Goal: Information Seeking & Learning: Learn about a topic

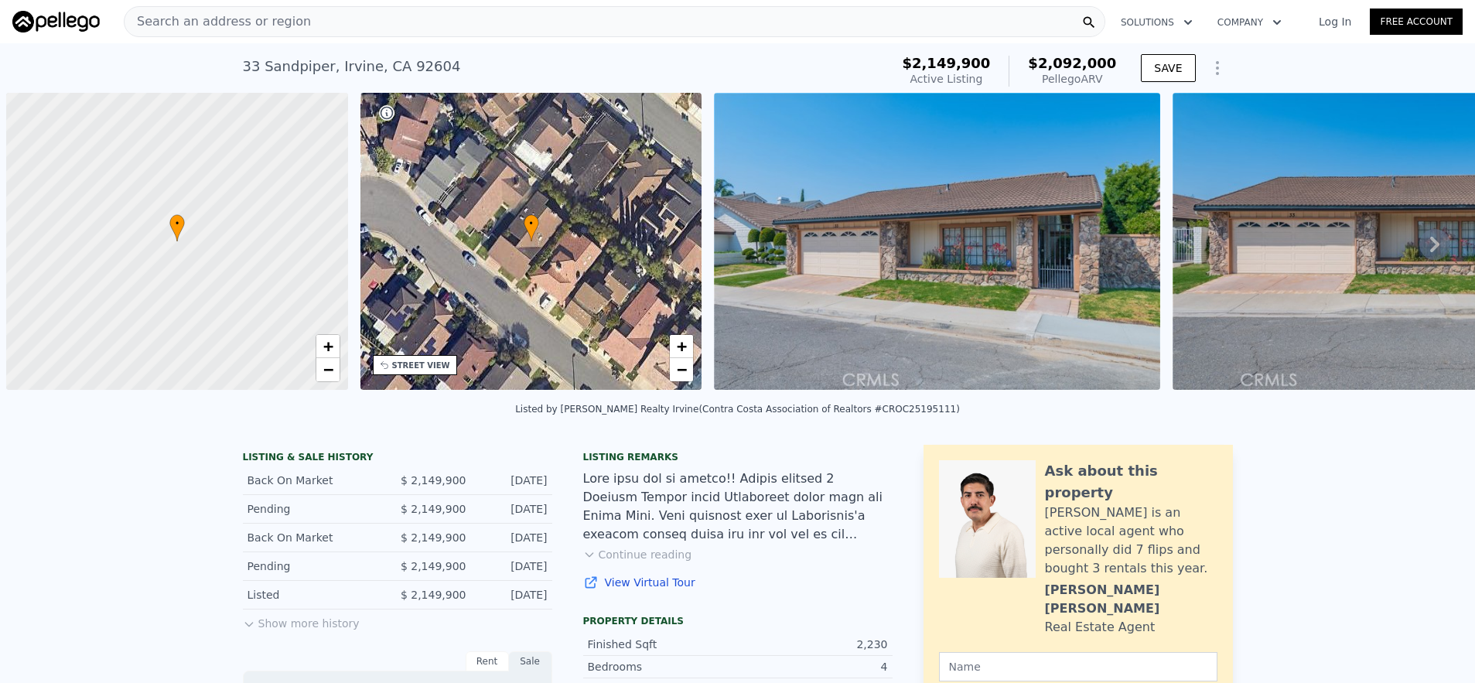
scroll to position [0, 6]
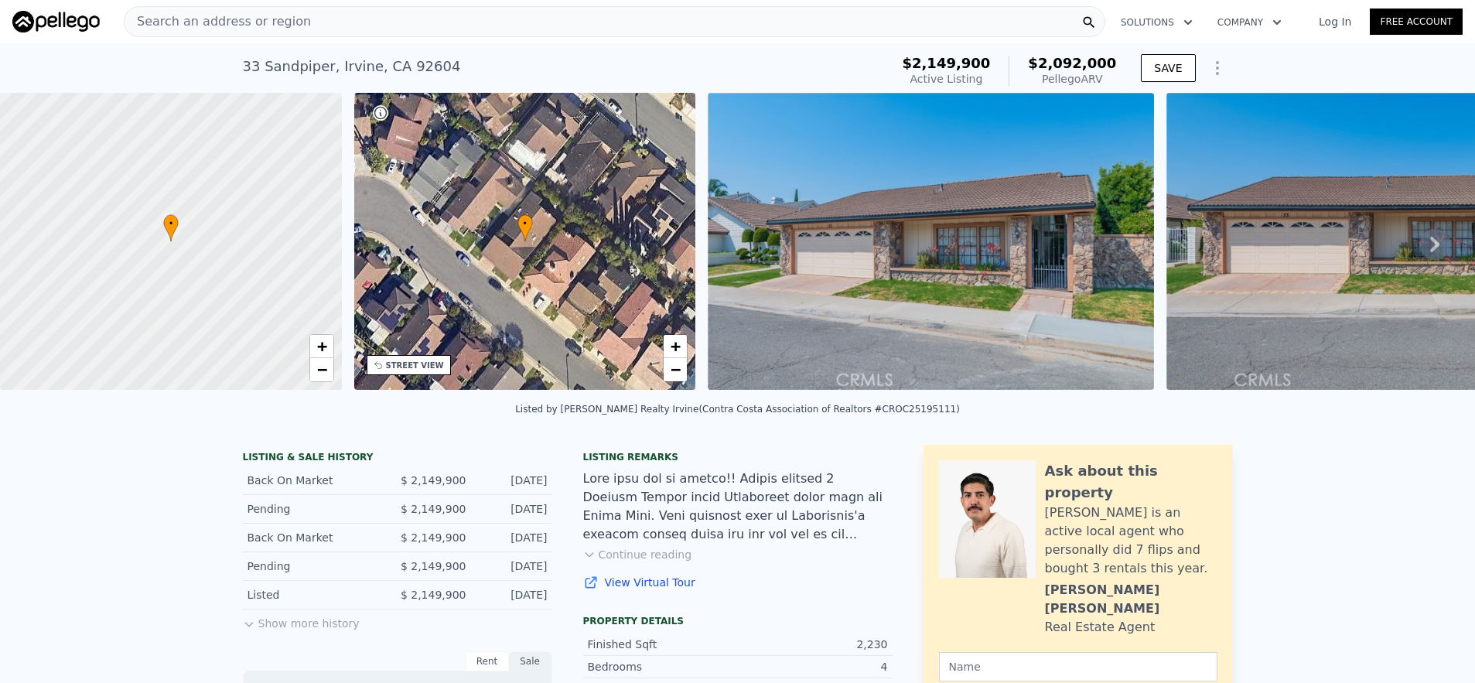
click at [329, 31] on div "Search an address or region" at bounding box center [615, 21] width 982 height 31
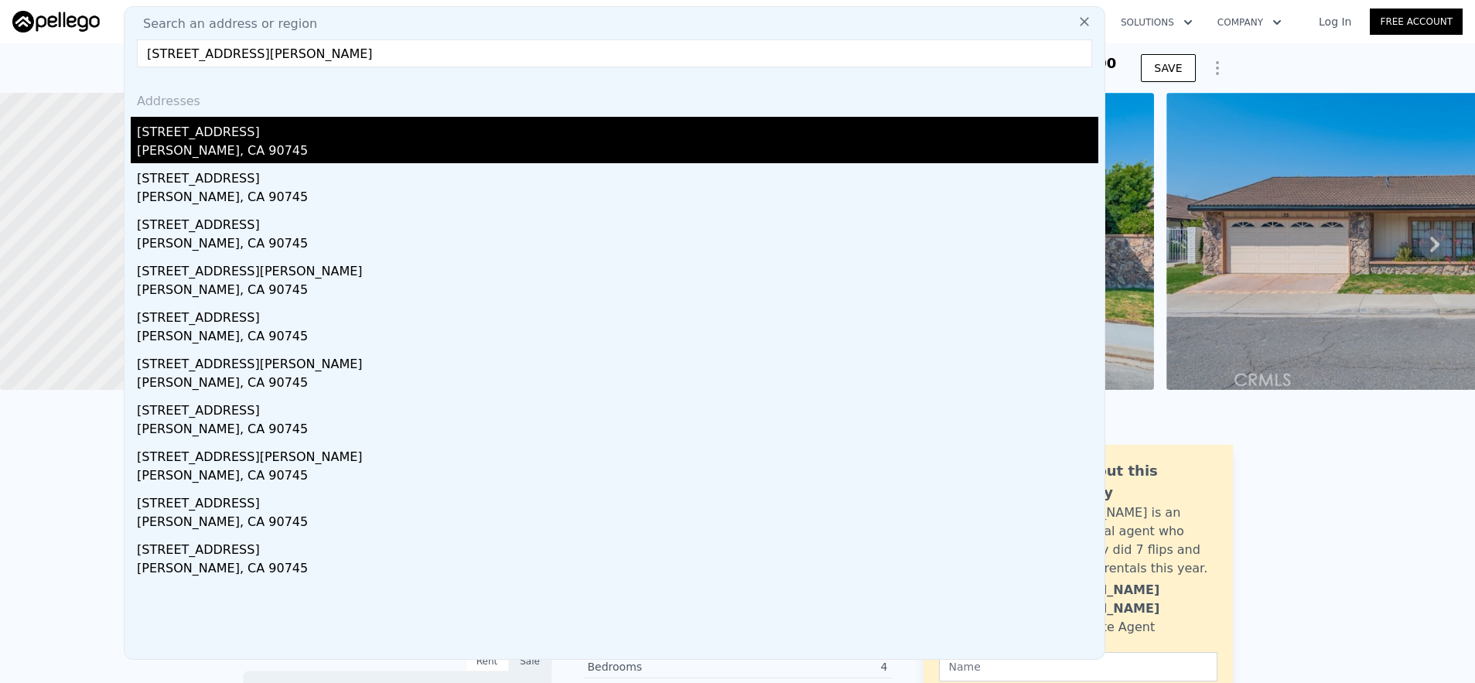
type input "[STREET_ADDRESS][PERSON_NAME]"
click at [344, 132] on div "[STREET_ADDRESS]" at bounding box center [618, 129] width 962 height 25
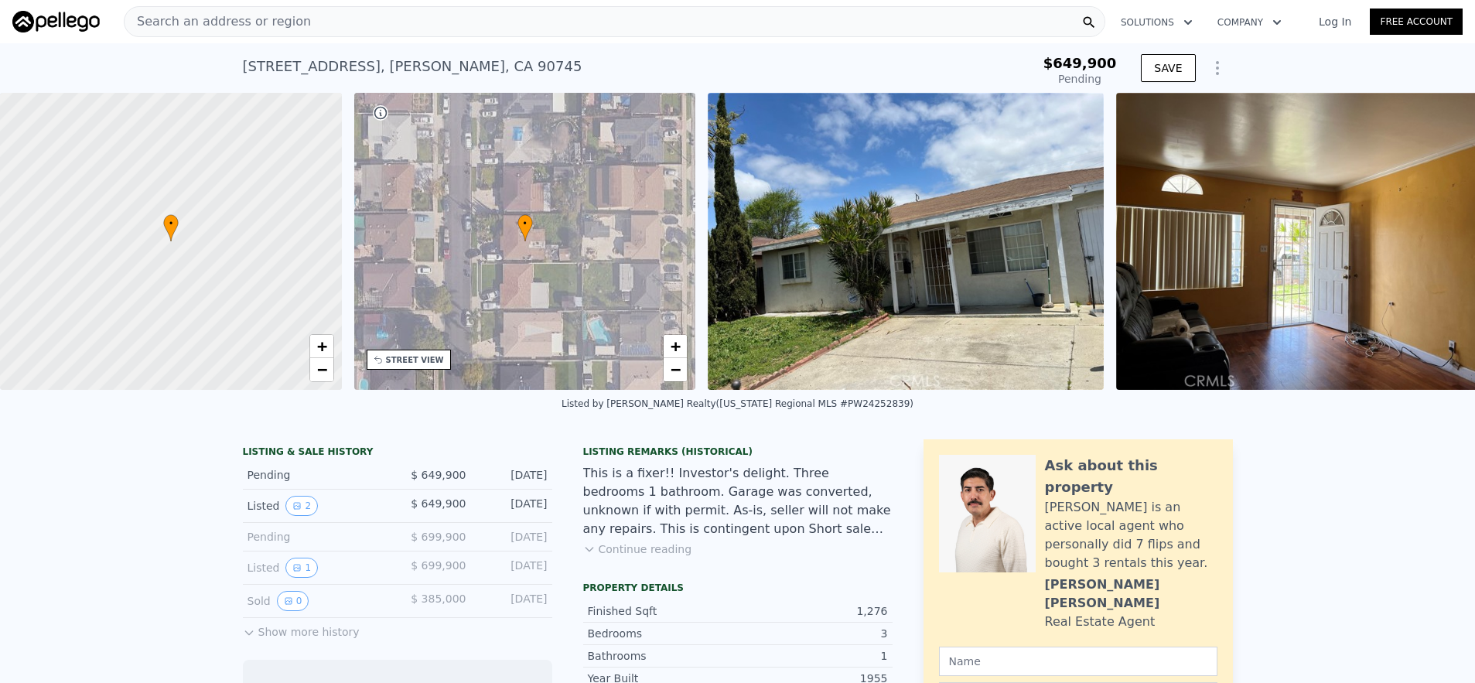
scroll to position [0, 6]
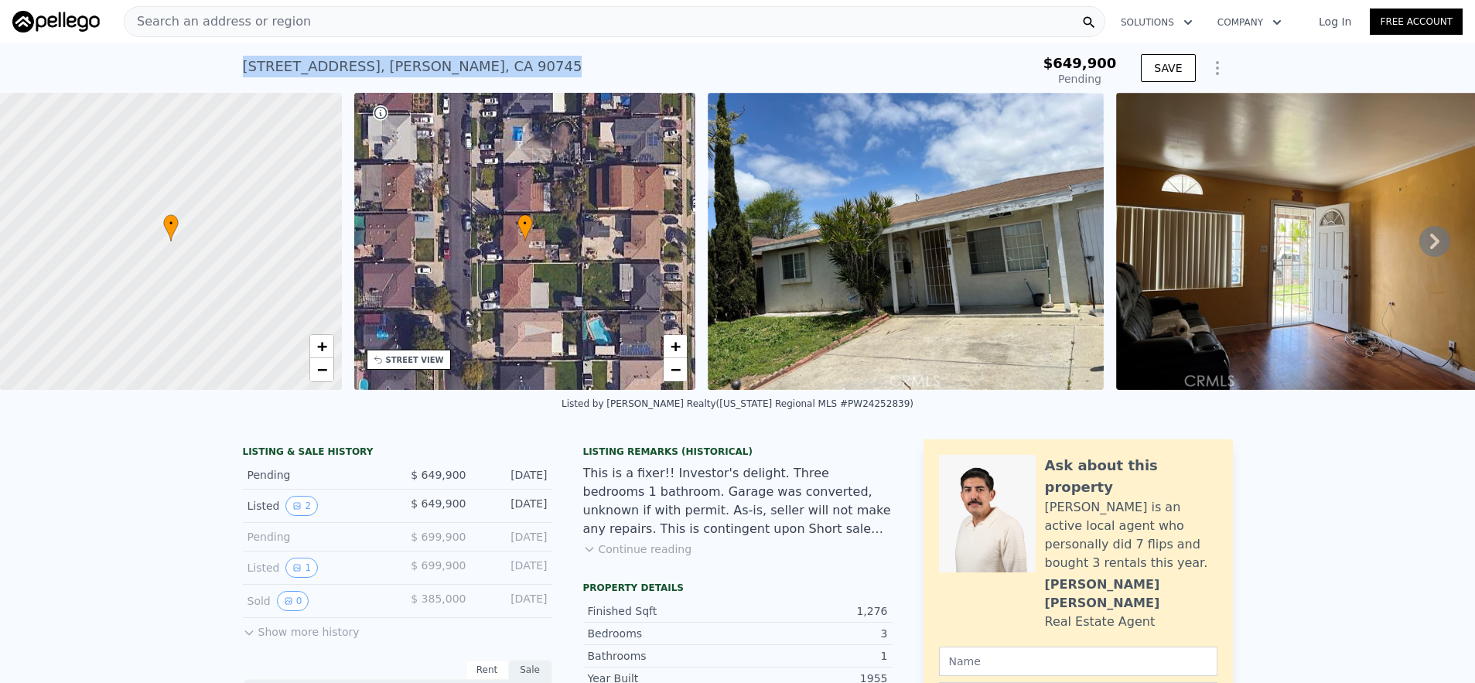
drag, startPoint x: 234, startPoint y: 65, endPoint x: 494, endPoint y: 79, distance: 261.1
click at [494, 79] on div "[STREET_ADDRESS][PERSON_NAME] Pending from $649,900 $649,900 Pending SAVE" at bounding box center [737, 68] width 1475 height 50
copy div "[STREET_ADDRESS][PERSON_NAME]"
type input "$ 812,000"
type input "$ 70,667"
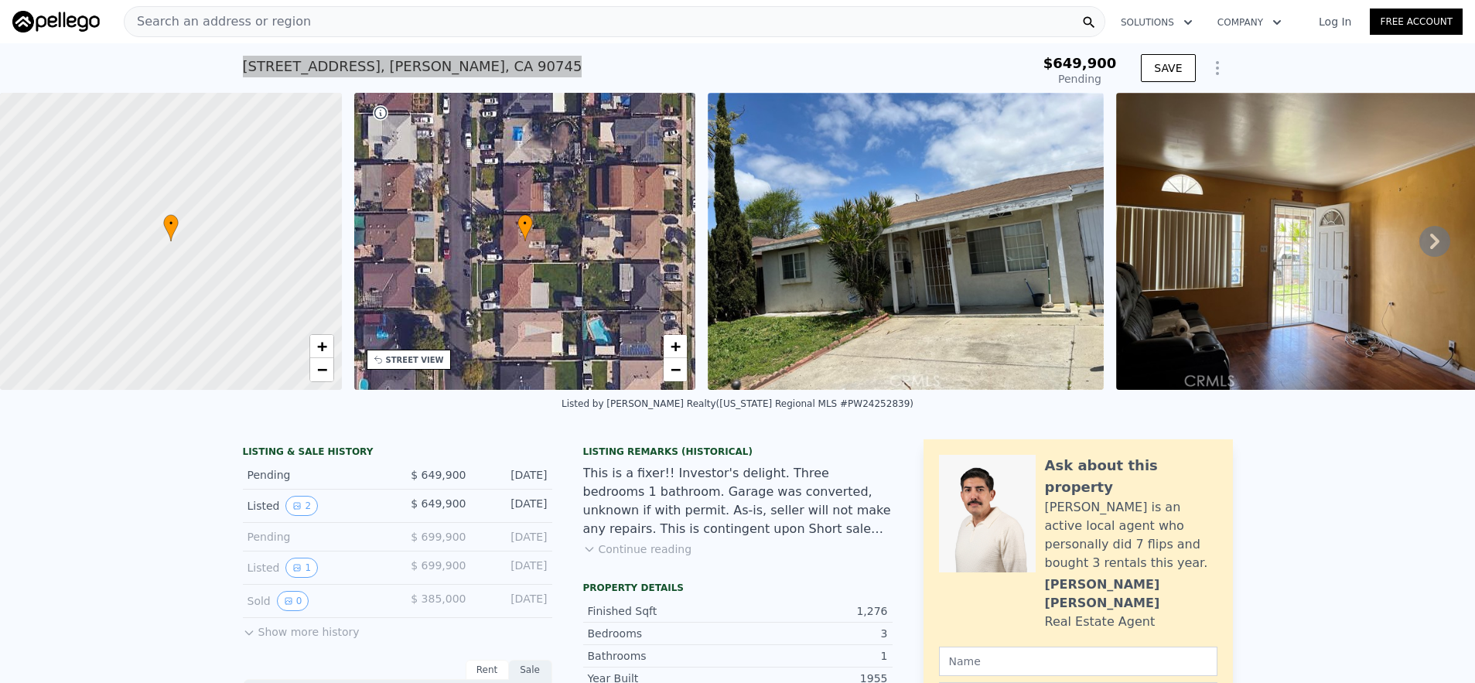
copy div "[STREET_ADDRESS][PERSON_NAME]"
click at [422, 27] on div "Search an address or region" at bounding box center [615, 21] width 982 height 31
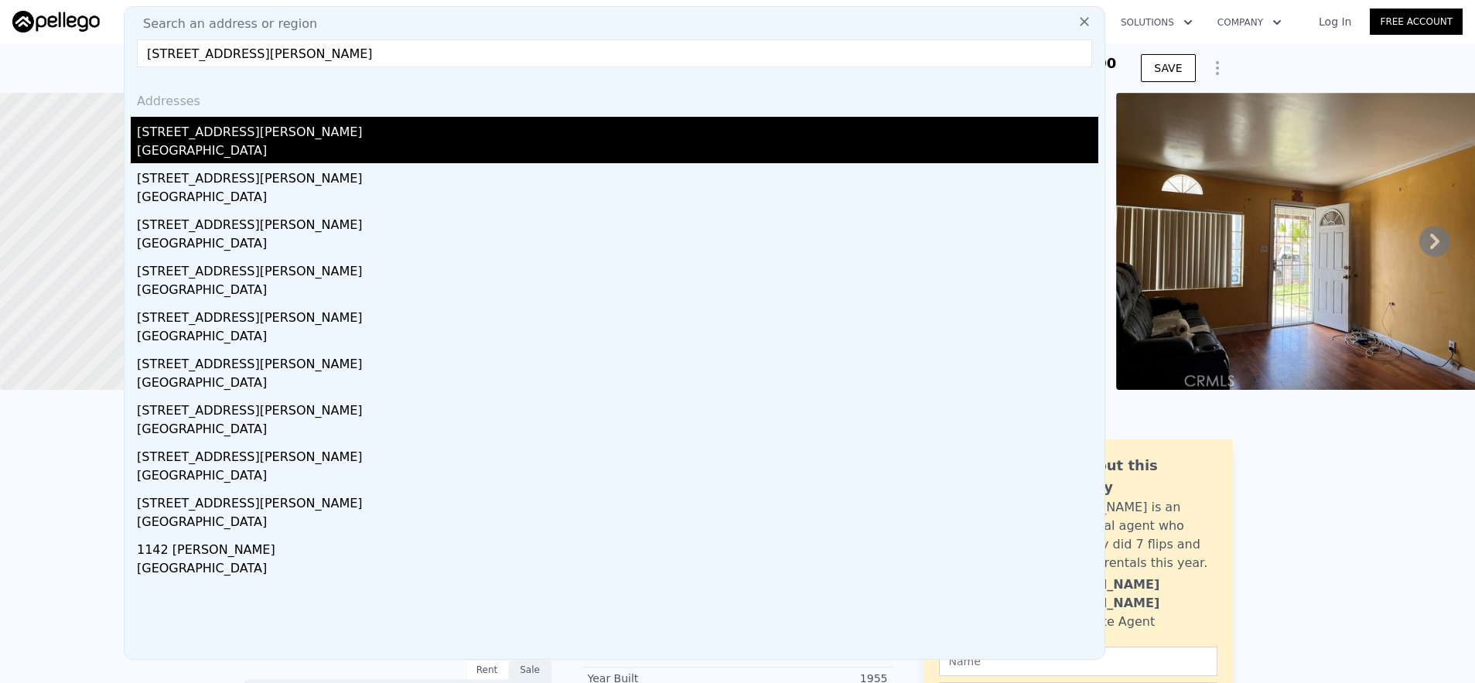
type input "[STREET_ADDRESS][PERSON_NAME]"
click at [504, 149] on div "[GEOGRAPHIC_DATA]" at bounding box center [618, 153] width 962 height 22
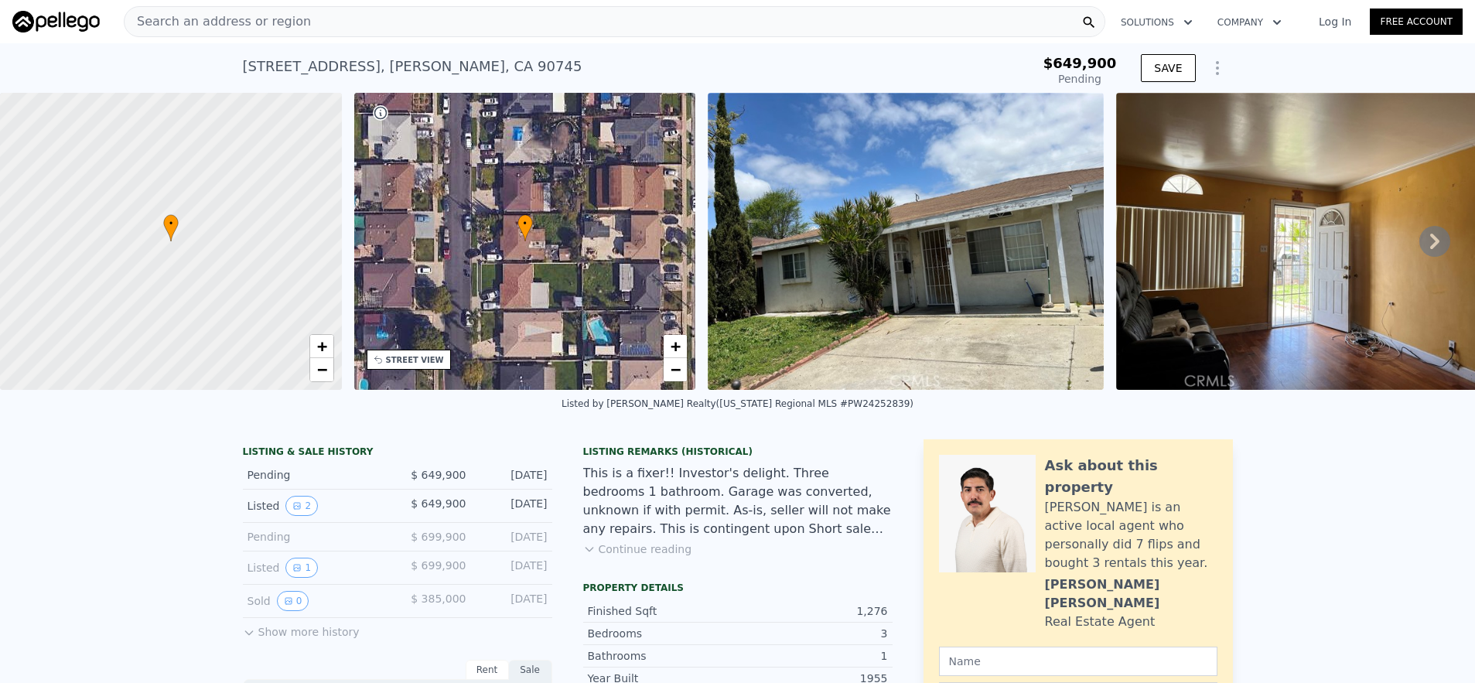
type input "3"
type input "1240"
type input "2369"
type input "5490"
type input "9520"
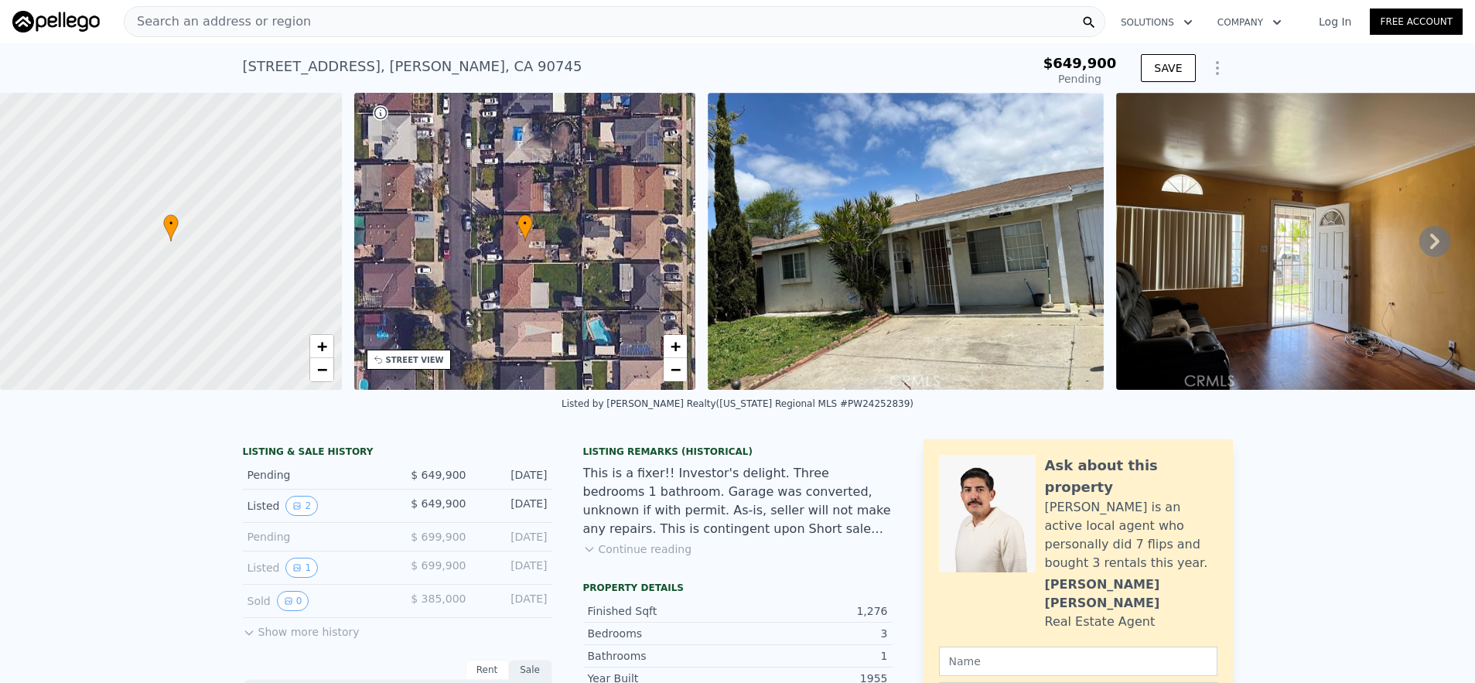
type input "$ 1,154,000"
type input "7"
type input "-$ 69,280"
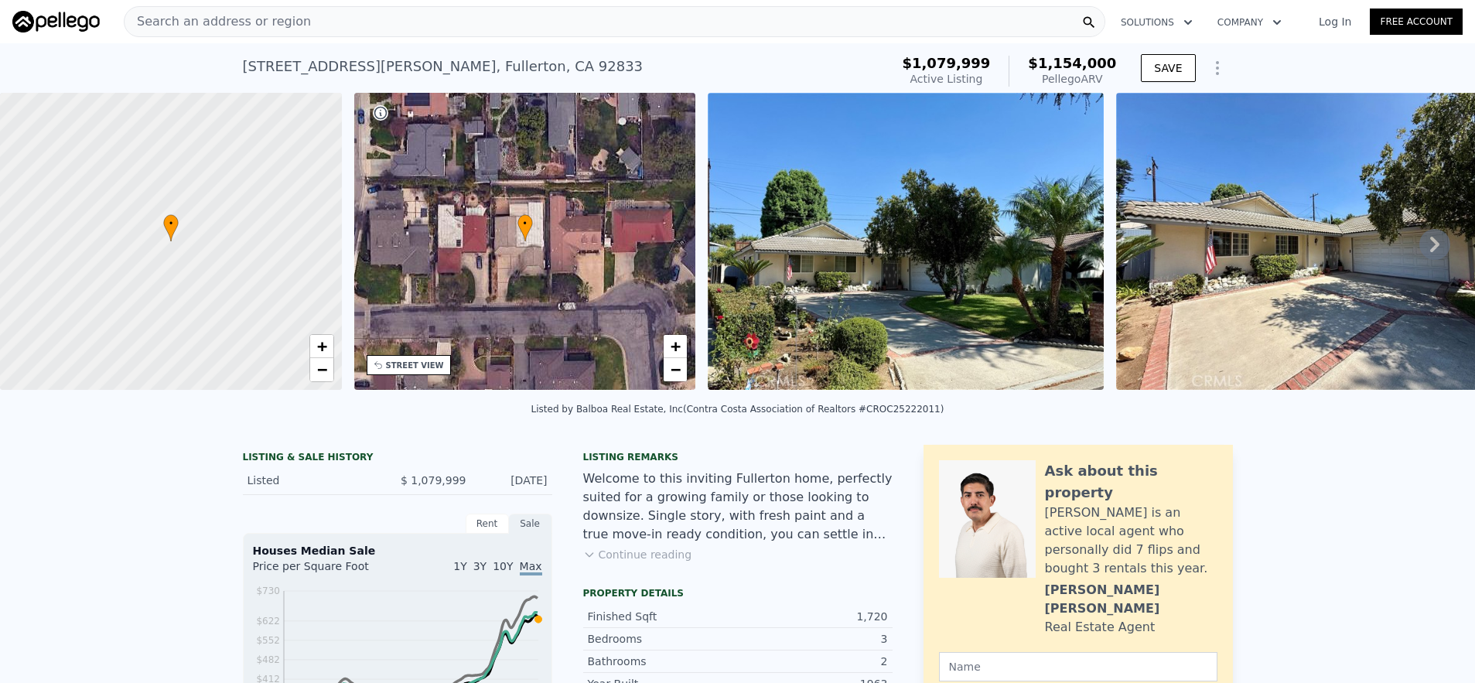
click at [391, 35] on div "Search an address or region" at bounding box center [615, 21] width 982 height 31
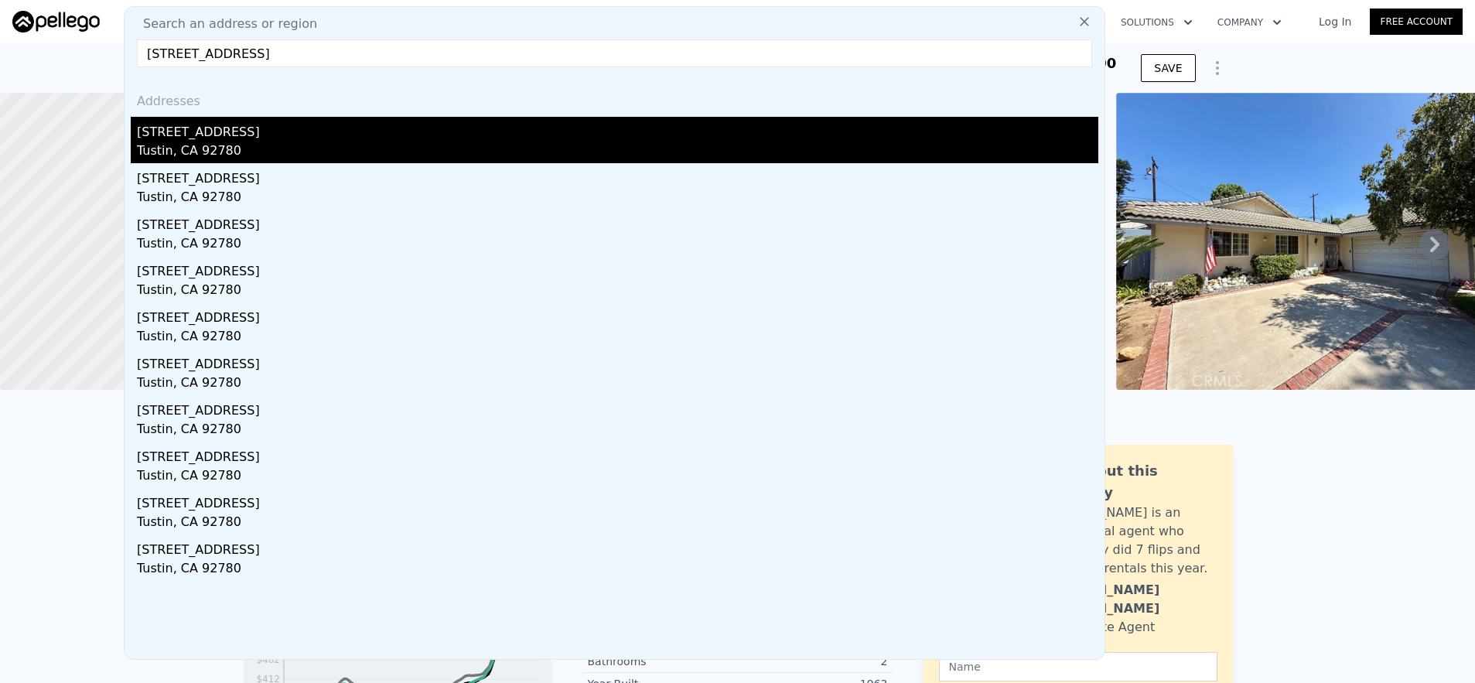
type input "[STREET_ADDRESS]"
click at [520, 142] on div "Tustin, CA 92780" at bounding box center [618, 153] width 962 height 22
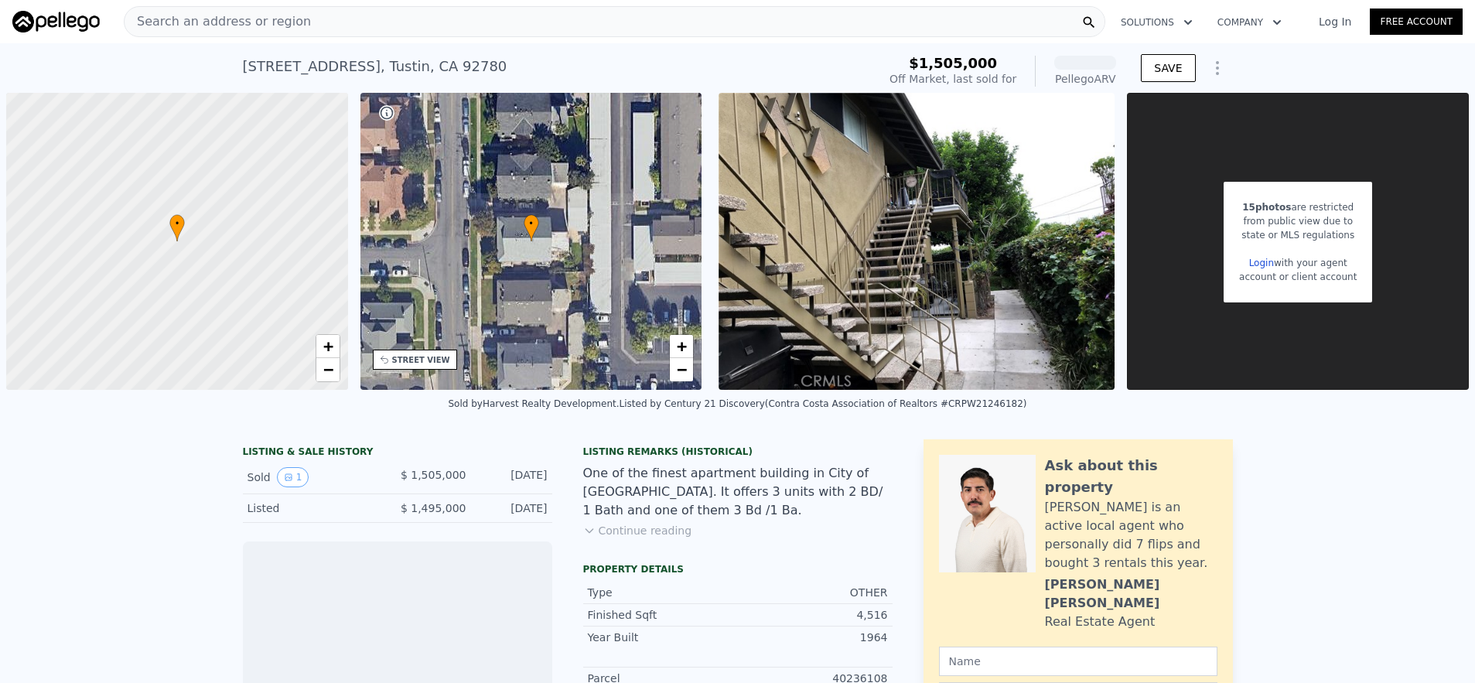
scroll to position [0, 6]
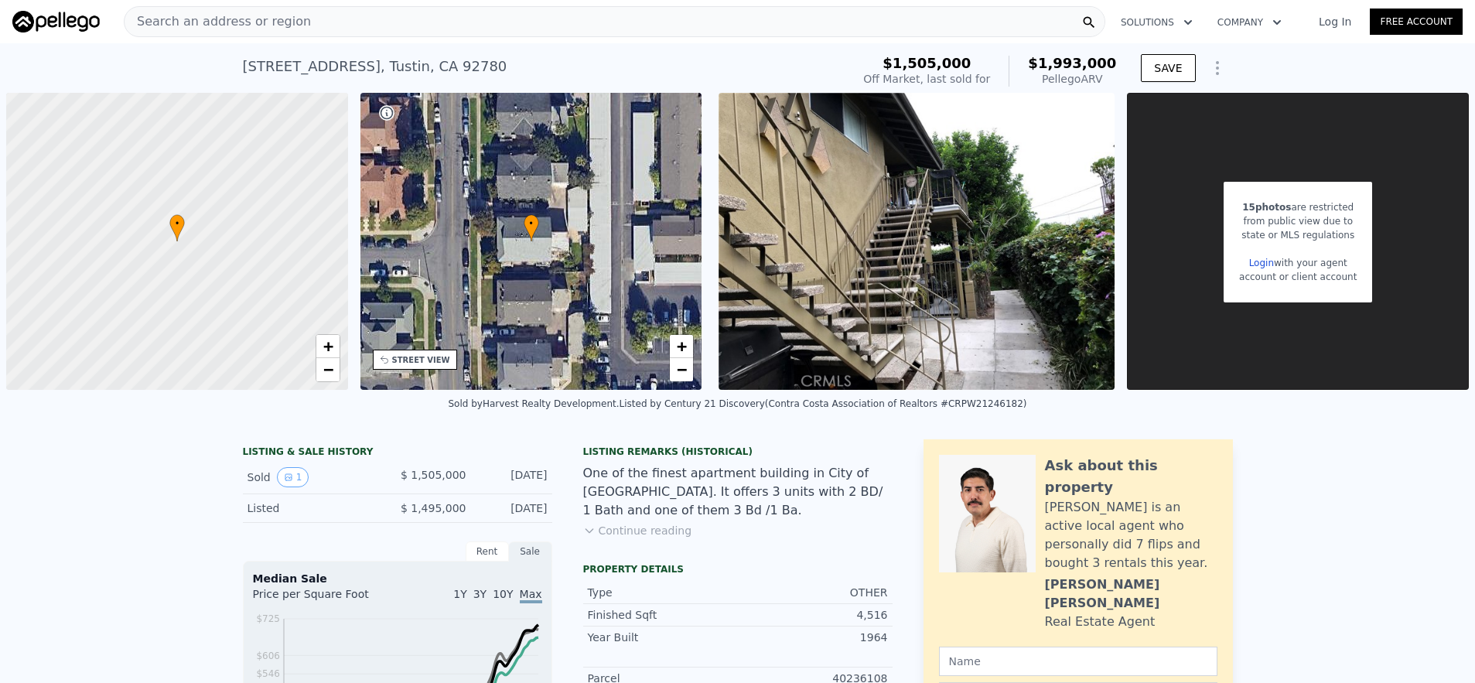
click at [494, 31] on div "Search an address or region" at bounding box center [615, 21] width 982 height 31
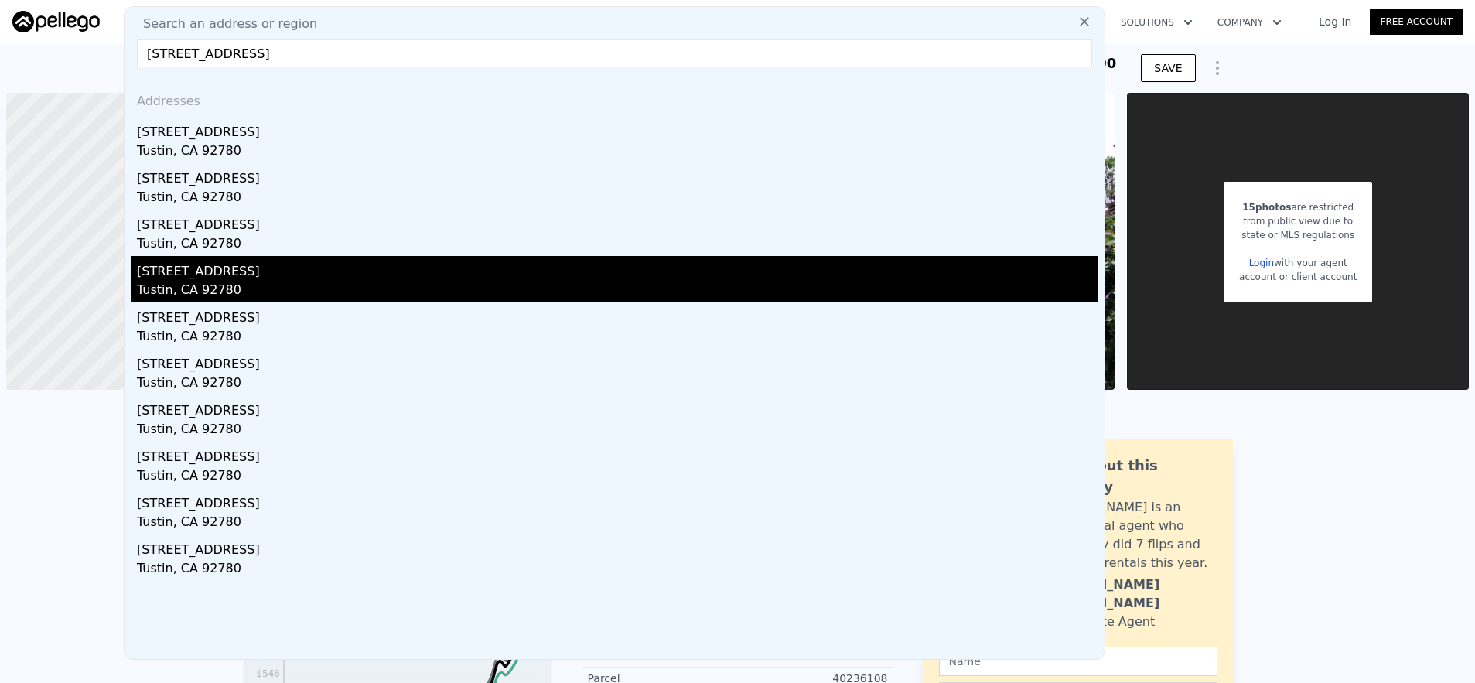
type input "[STREET_ADDRESS]"
click at [485, 299] on div "Tustin, CA 92780" at bounding box center [618, 292] width 962 height 22
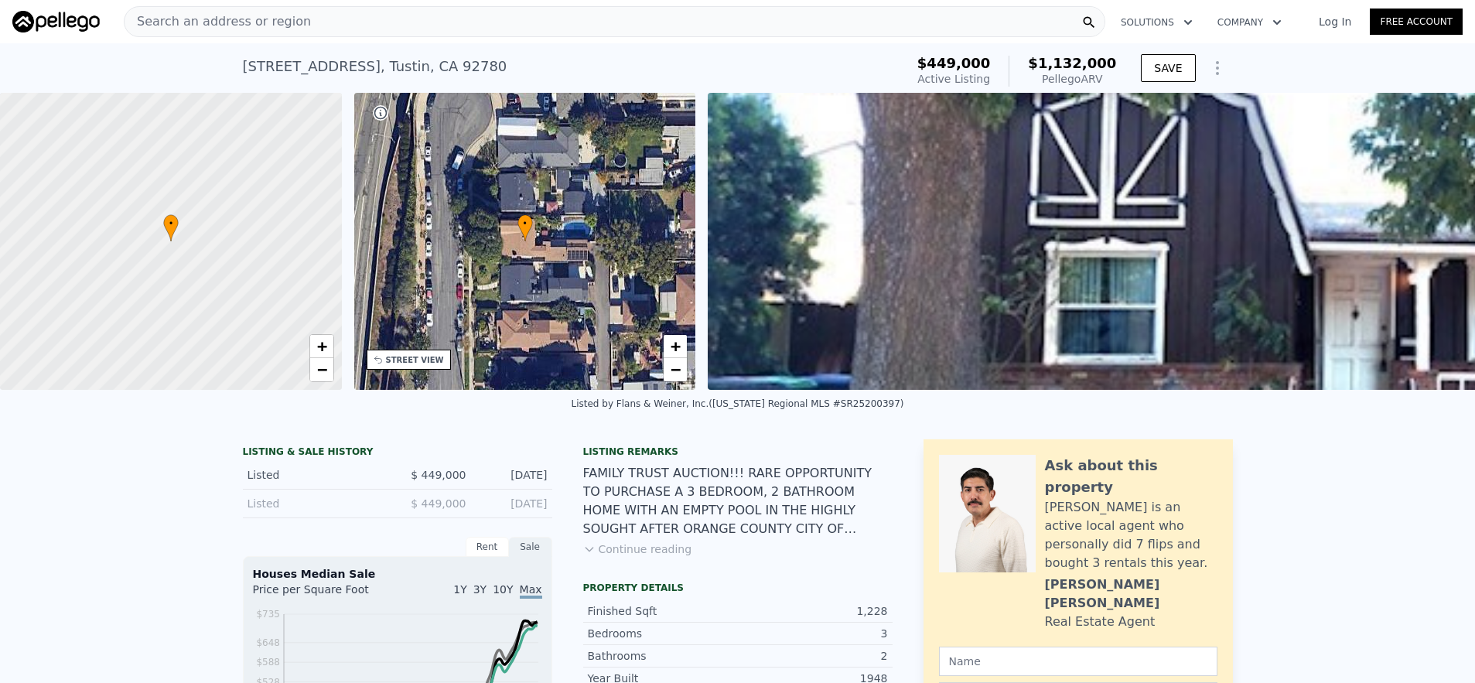
scroll to position [0, 6]
click at [458, 38] on div "Search an address or region Solutions Company Open main menu Log In Free Account" at bounding box center [737, 21] width 1450 height 37
click at [457, 30] on div "Search an address or region" at bounding box center [615, 21] width 982 height 31
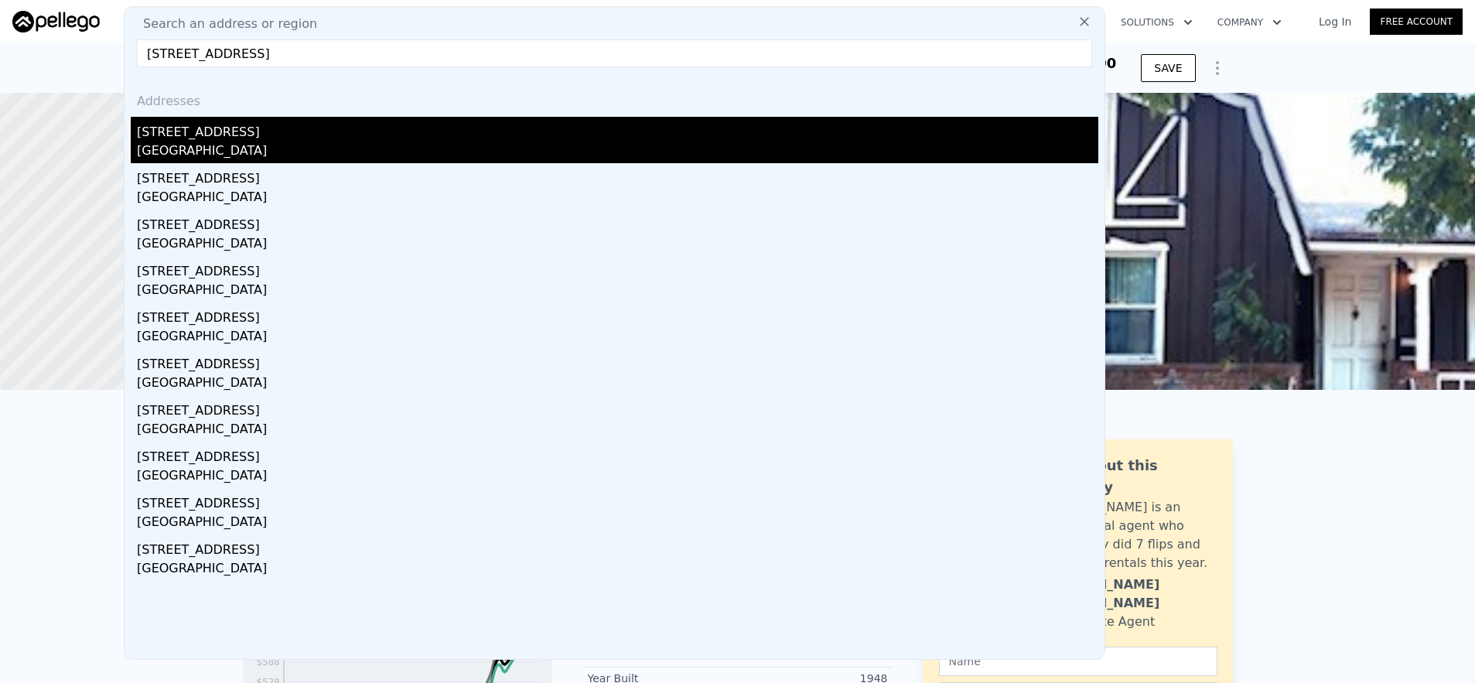
type input "[STREET_ADDRESS]"
click at [444, 151] on div "[GEOGRAPHIC_DATA]" at bounding box center [618, 153] width 962 height 22
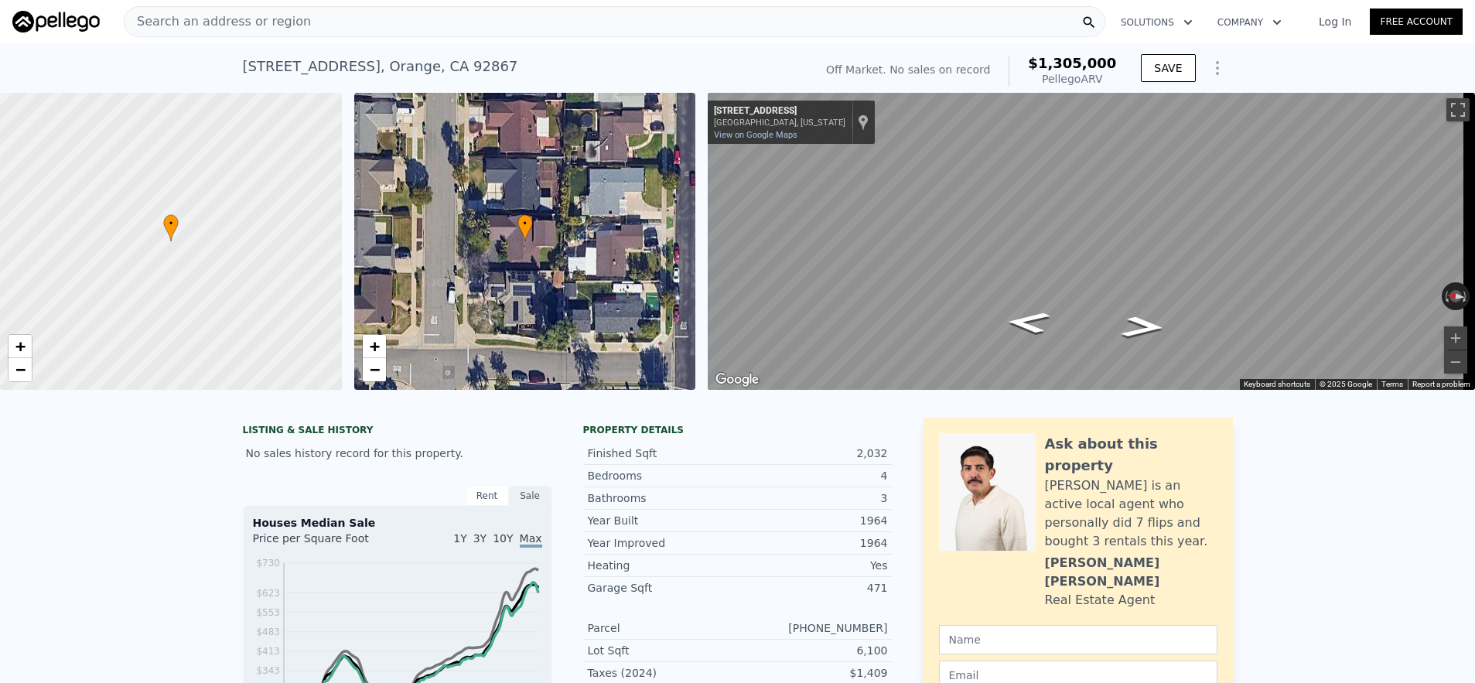
scroll to position [0, 6]
click at [557, 8] on div "Search an address or region" at bounding box center [615, 21] width 982 height 31
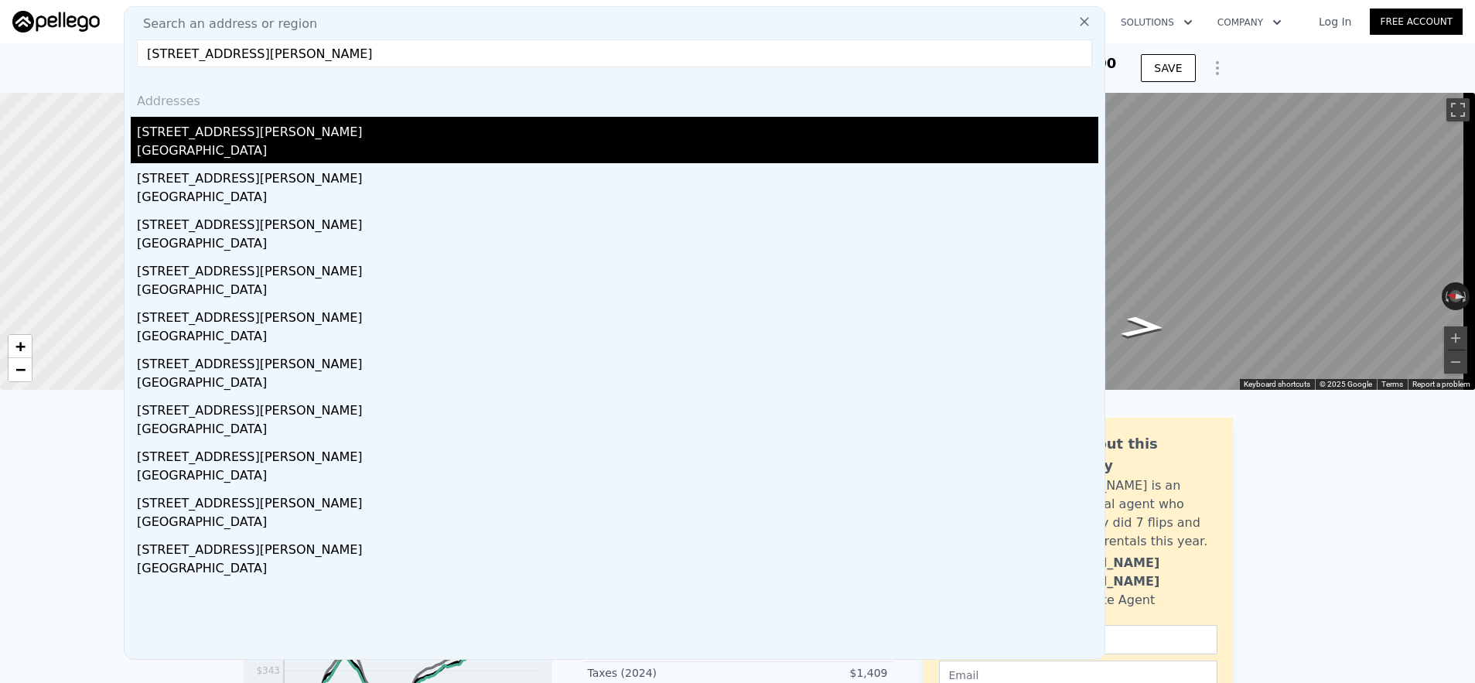
type input "[STREET_ADDRESS][PERSON_NAME]"
click at [594, 149] on div "[GEOGRAPHIC_DATA]" at bounding box center [618, 153] width 962 height 22
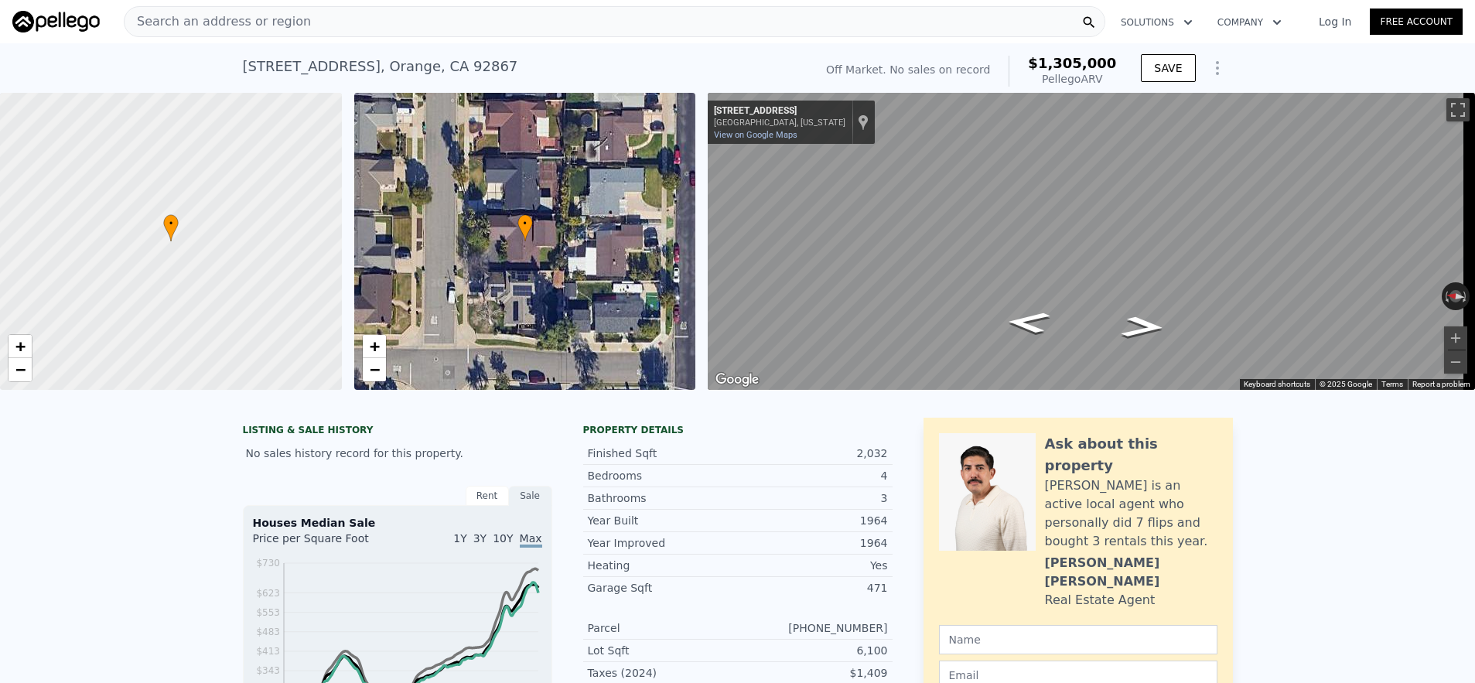
type input "4"
type input "2"
type input "1212"
type input "1683"
type input "5565"
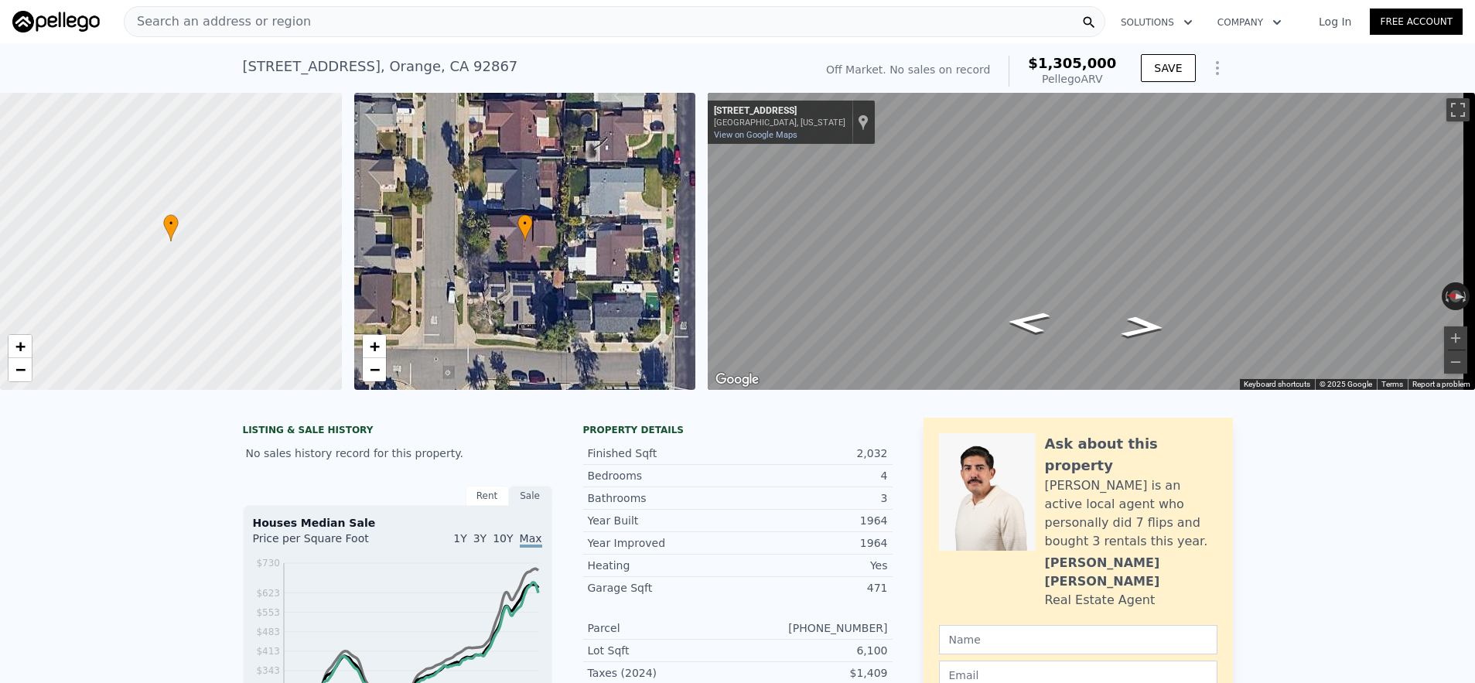
type input "6864"
type input "$ 930,000"
type input "6"
type input "-$ 56,765"
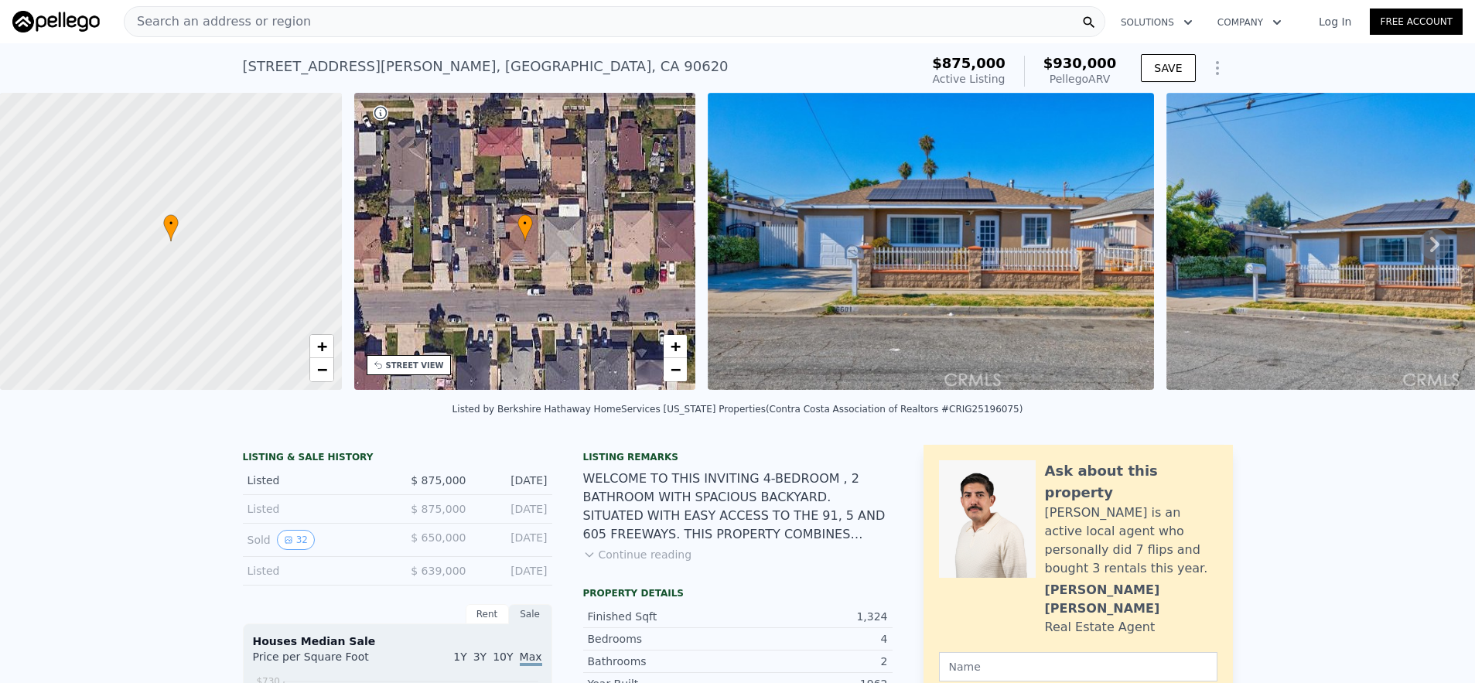
click at [455, 29] on div "Search an address or region" at bounding box center [615, 21] width 982 height 31
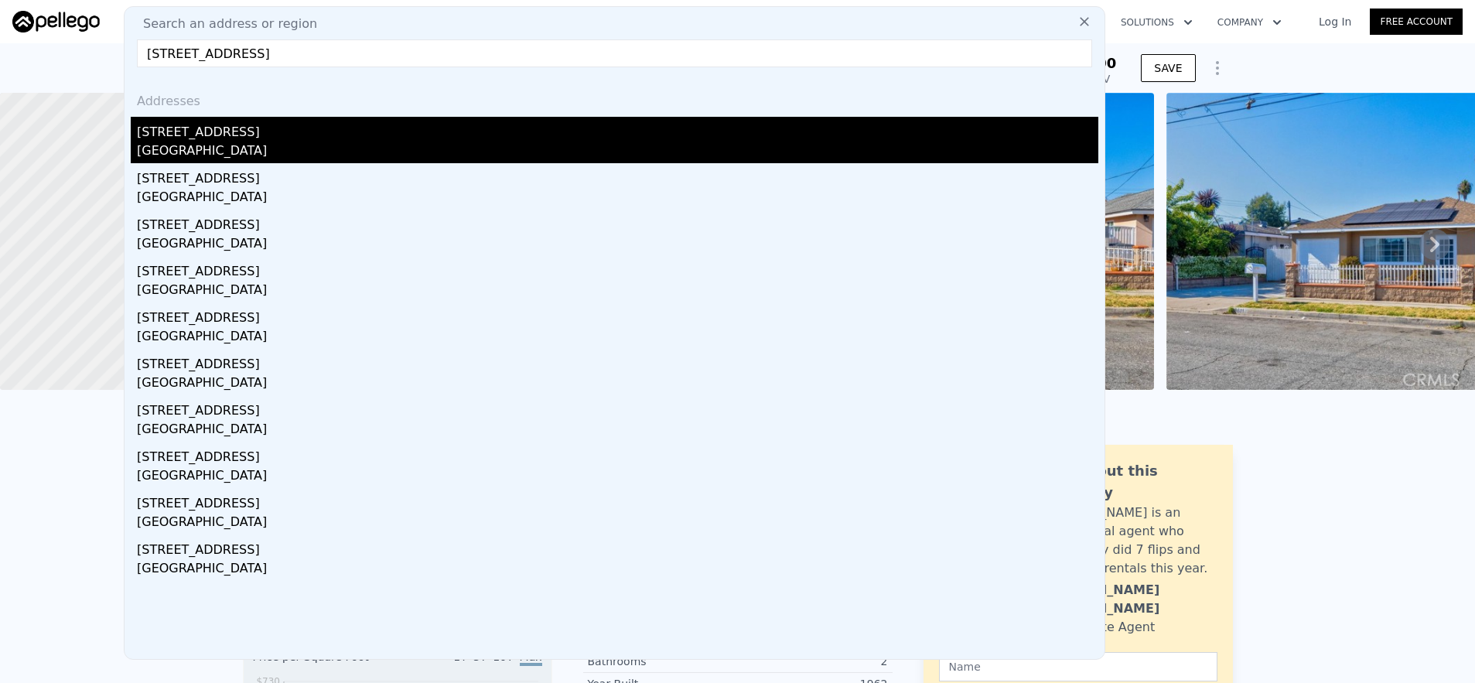
type input "[STREET_ADDRESS]"
click at [488, 142] on div "[GEOGRAPHIC_DATA]" at bounding box center [618, 153] width 962 height 22
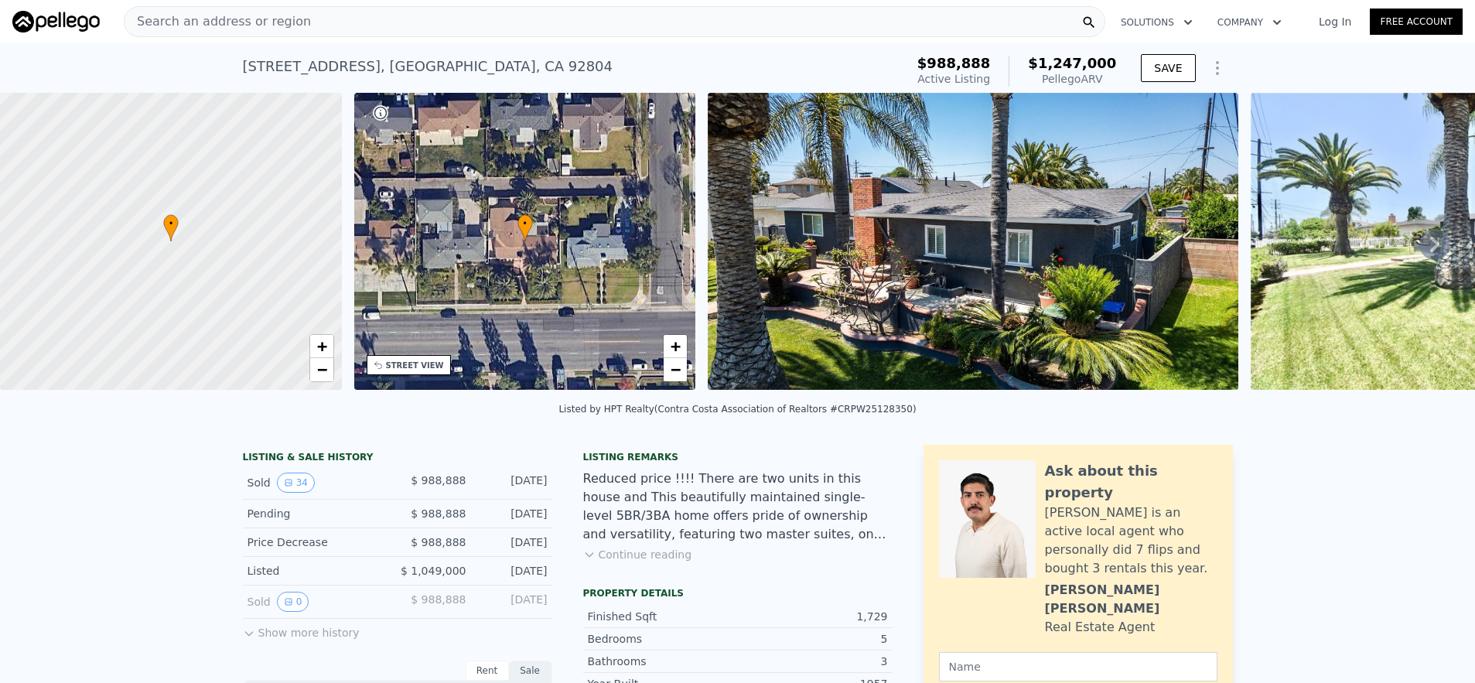
click at [470, 28] on div "Search an address or region" at bounding box center [615, 21] width 982 height 31
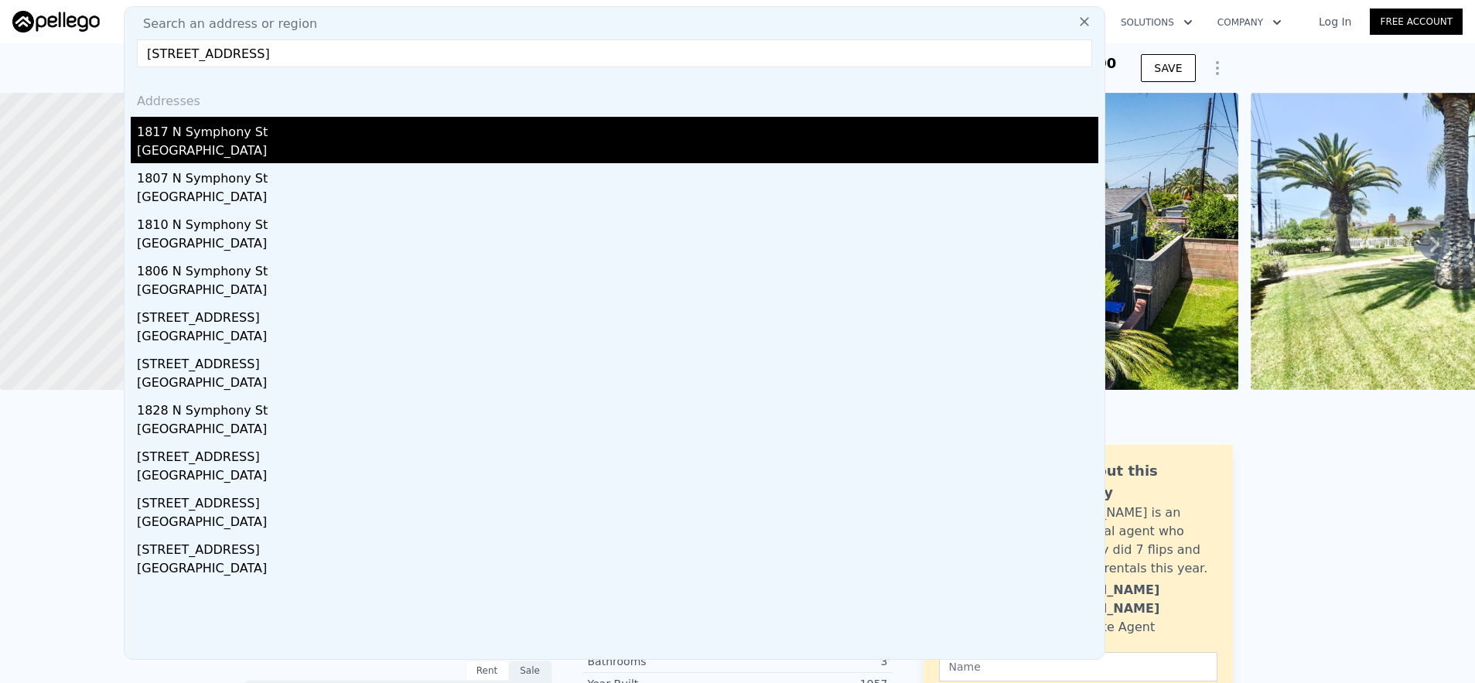
type input "[STREET_ADDRESS]"
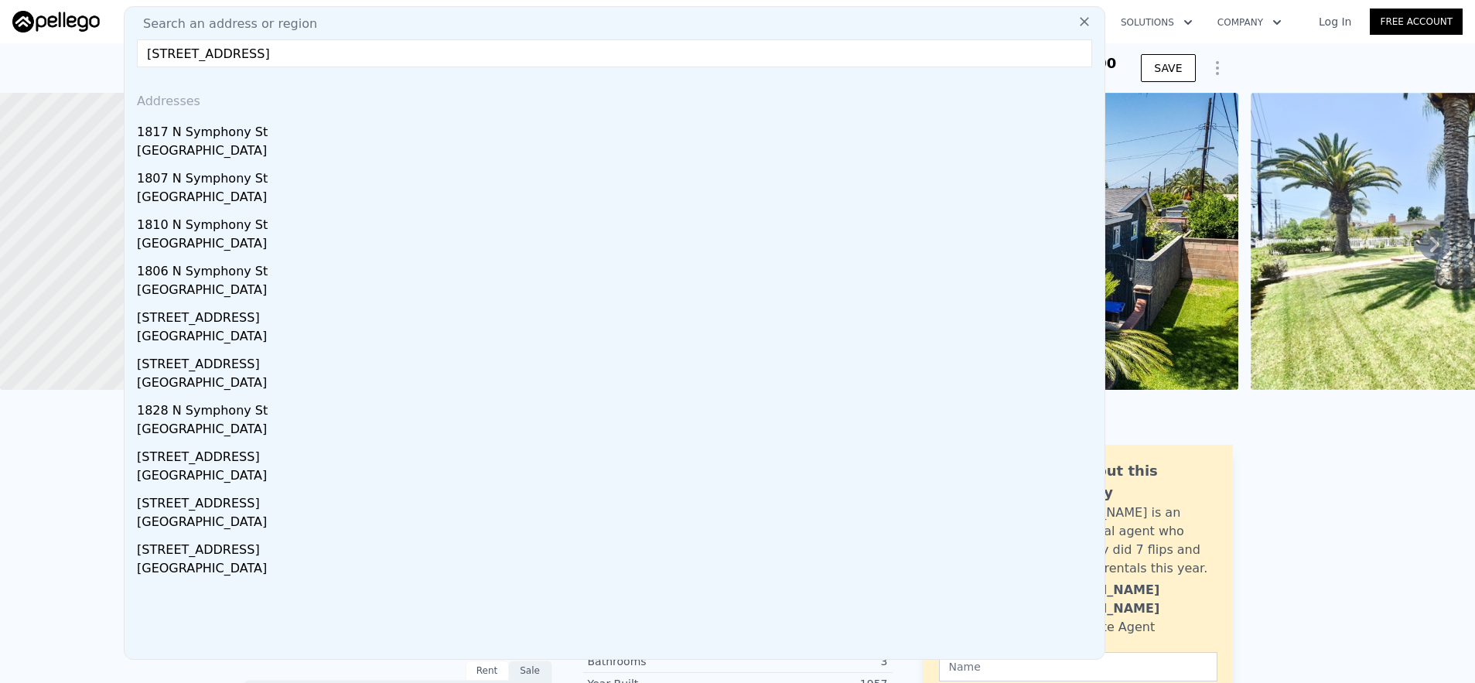
click at [495, 161] on div "[GEOGRAPHIC_DATA]" at bounding box center [618, 153] width 962 height 22
